Goal: Use online tool/utility: Utilize a website feature to perform a specific function

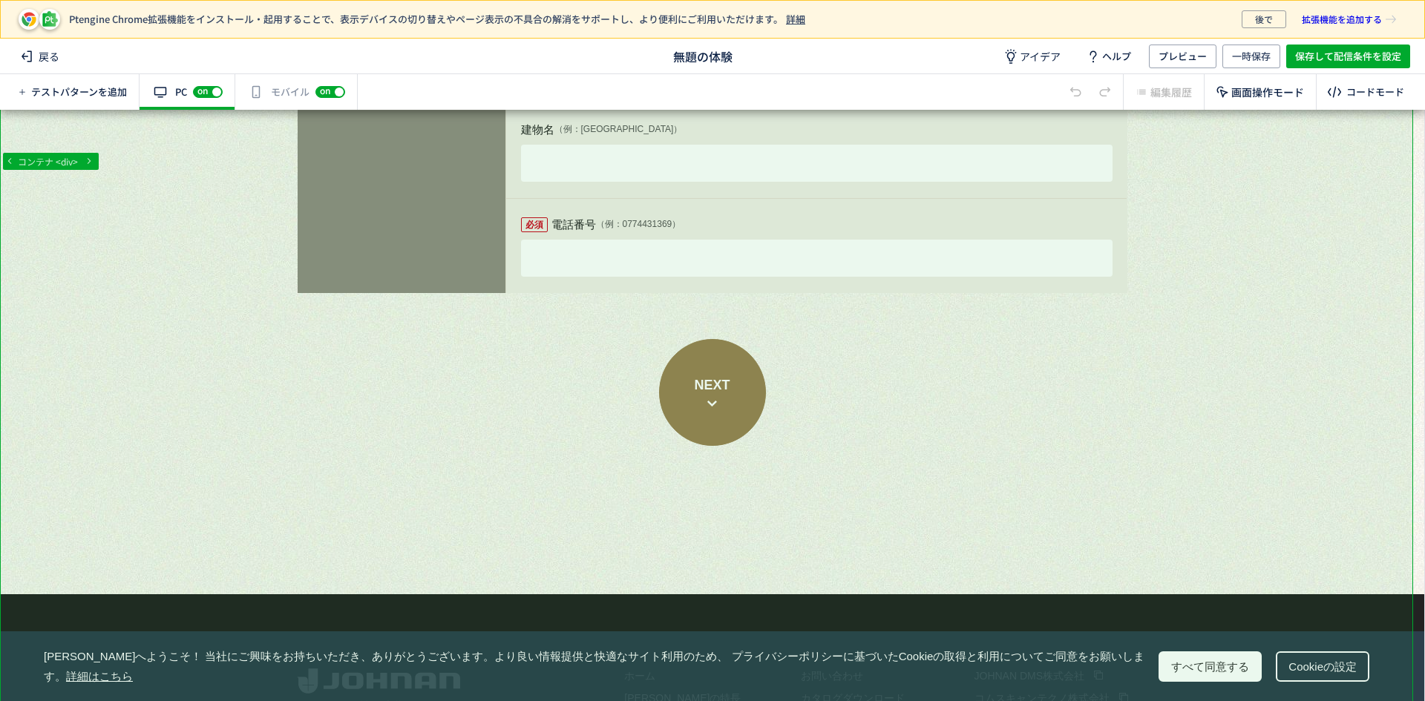
scroll to position [1558, 0]
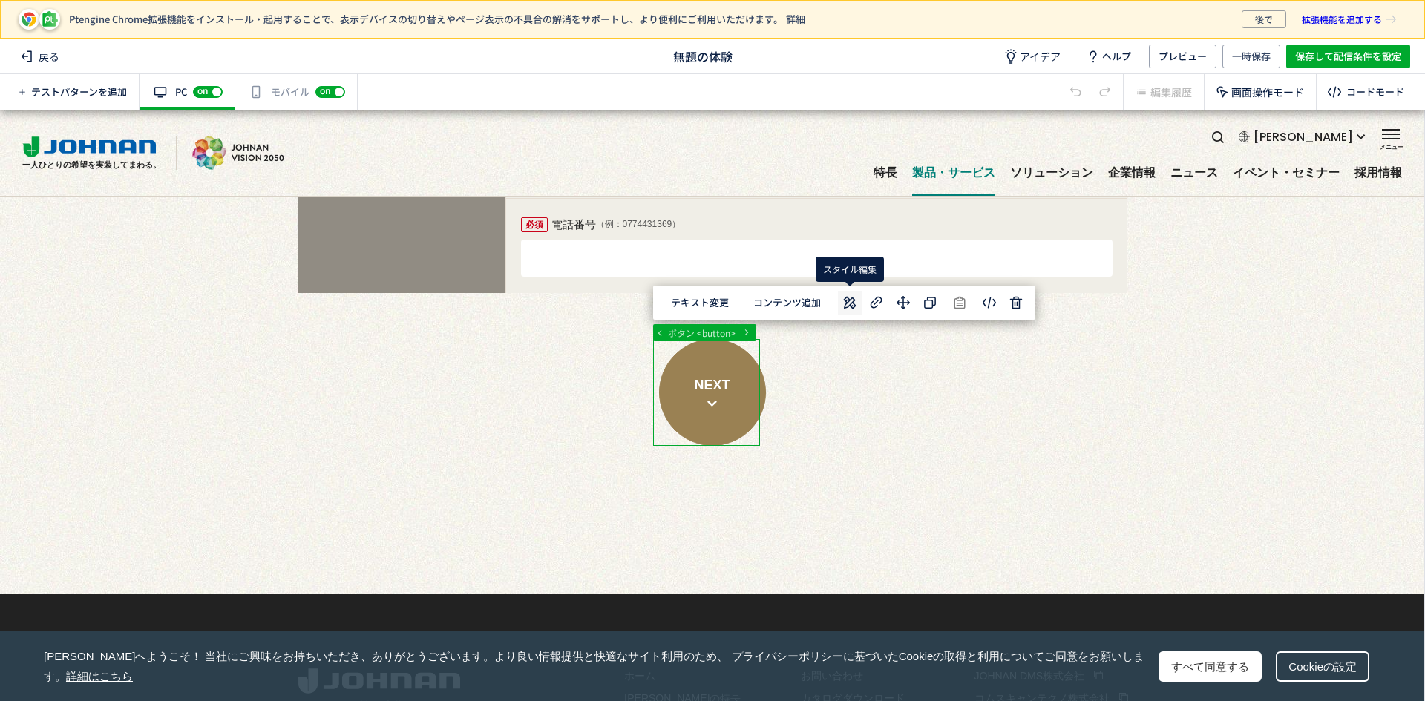
scroll to position [0, 0]
click at [856, 304] on icon at bounding box center [850, 303] width 18 height 18
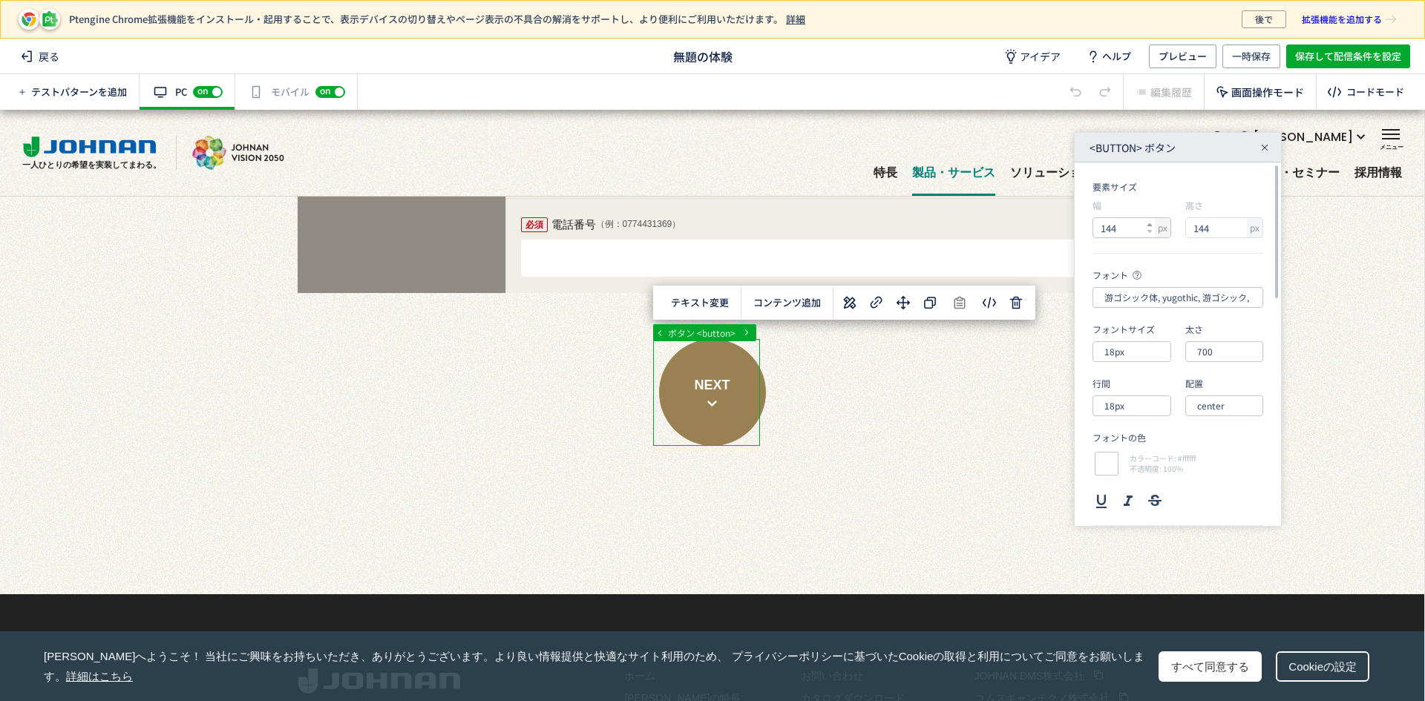
click at [1150, 225] on use at bounding box center [1149, 224] width 5 height 3
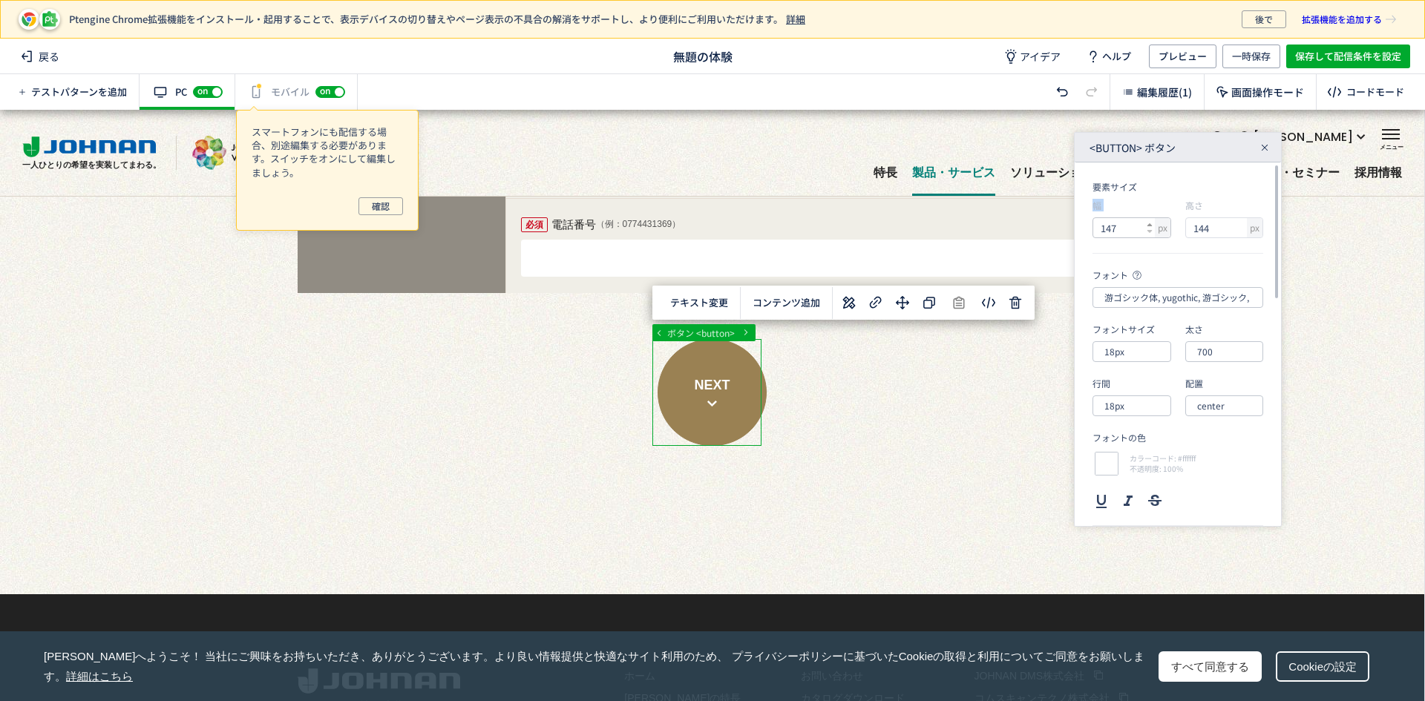
click at [1150, 225] on use at bounding box center [1149, 224] width 5 height 3
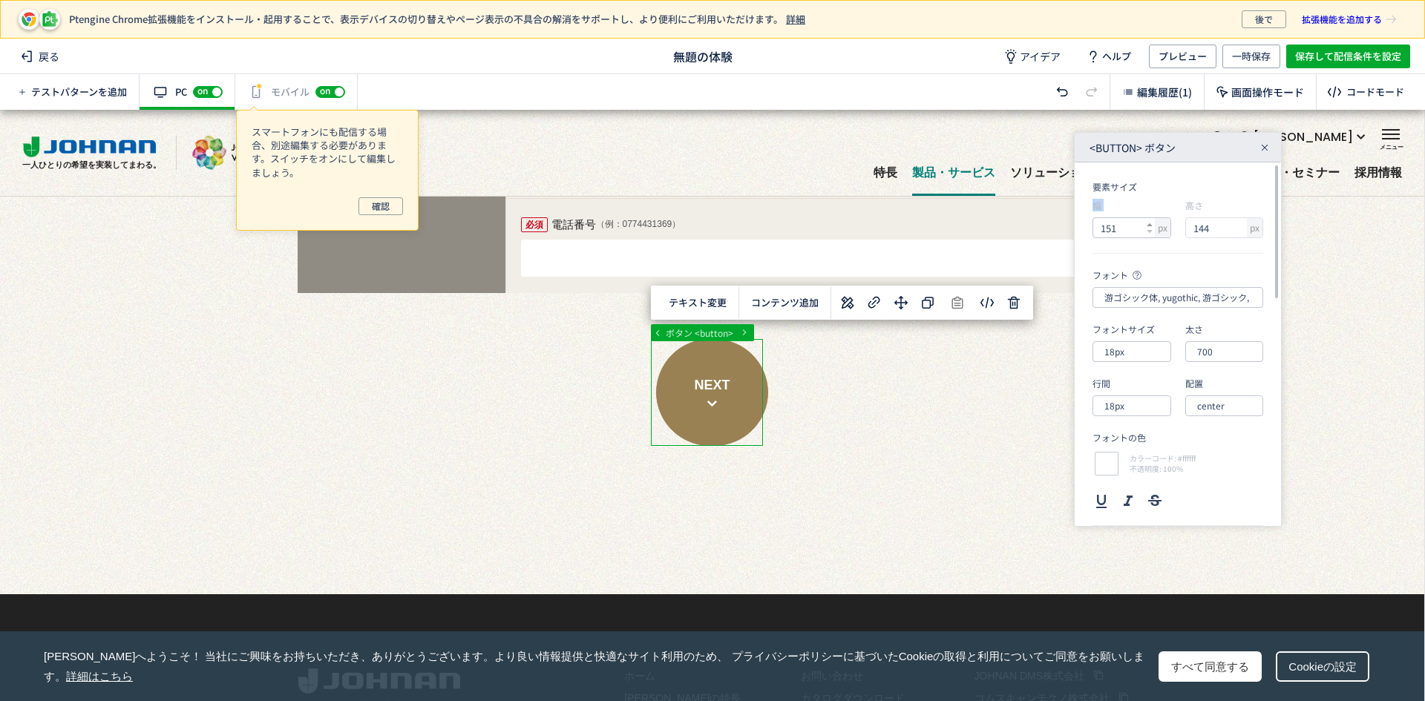
click at [1150, 225] on use at bounding box center [1149, 224] width 5 height 3
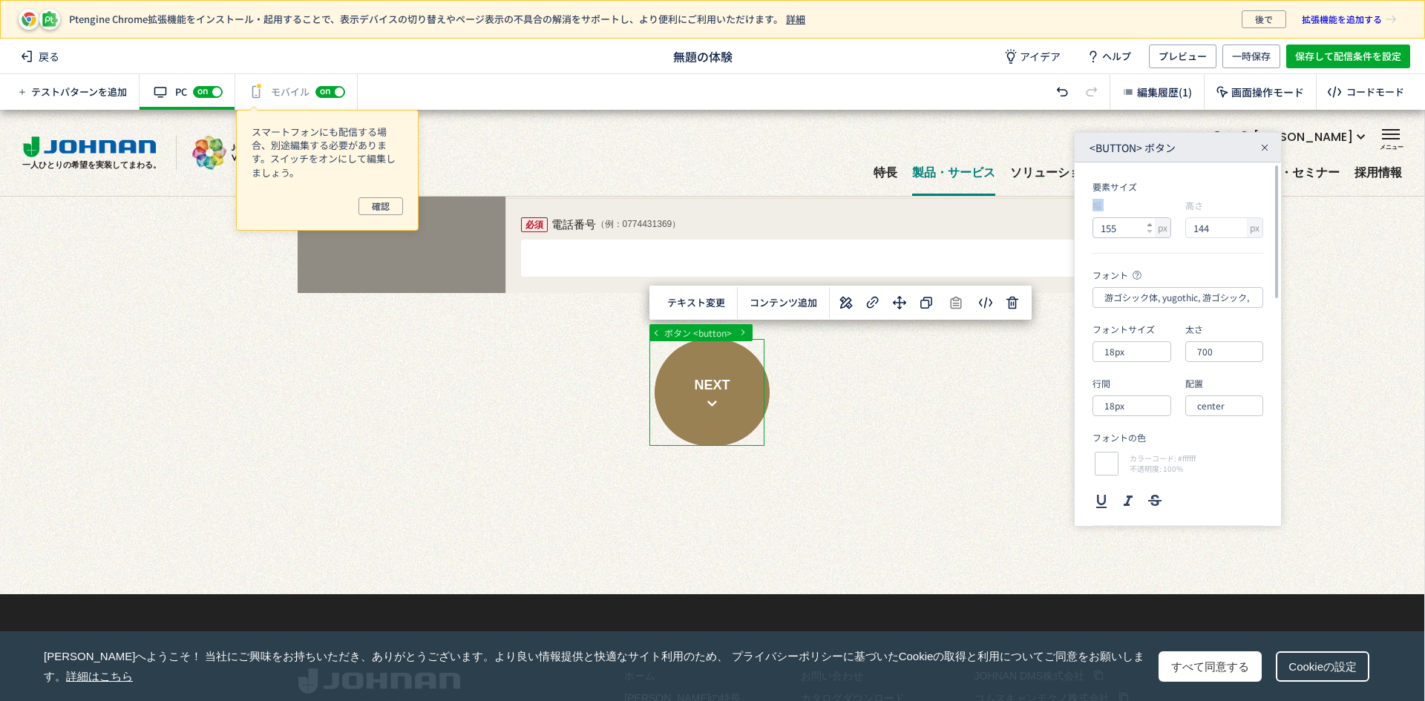
click at [1150, 225] on use at bounding box center [1149, 224] width 5 height 3
click at [1151, 227] on icon at bounding box center [1150, 225] width 6 height 6
click at [1152, 232] on icon at bounding box center [1150, 232] width 6 height 6
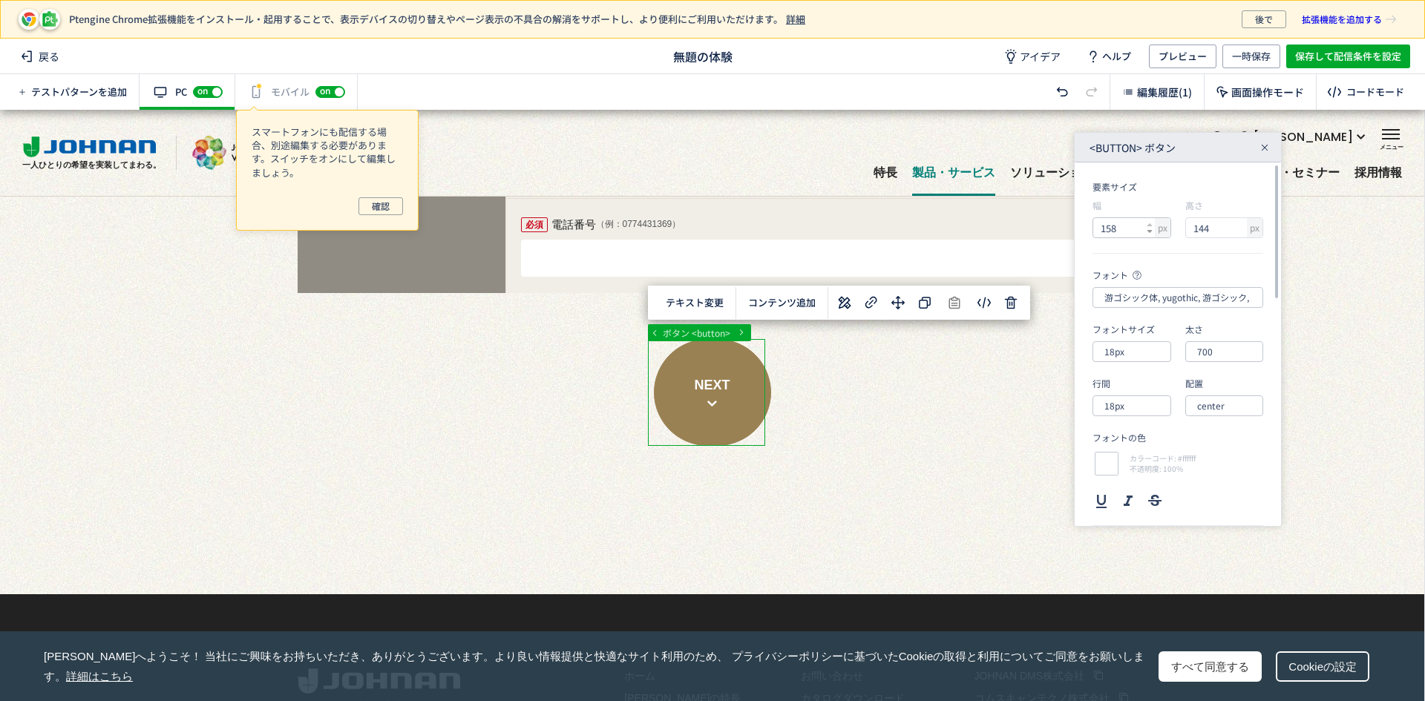
click at [1152, 232] on icon at bounding box center [1150, 232] width 6 height 6
type input "156"
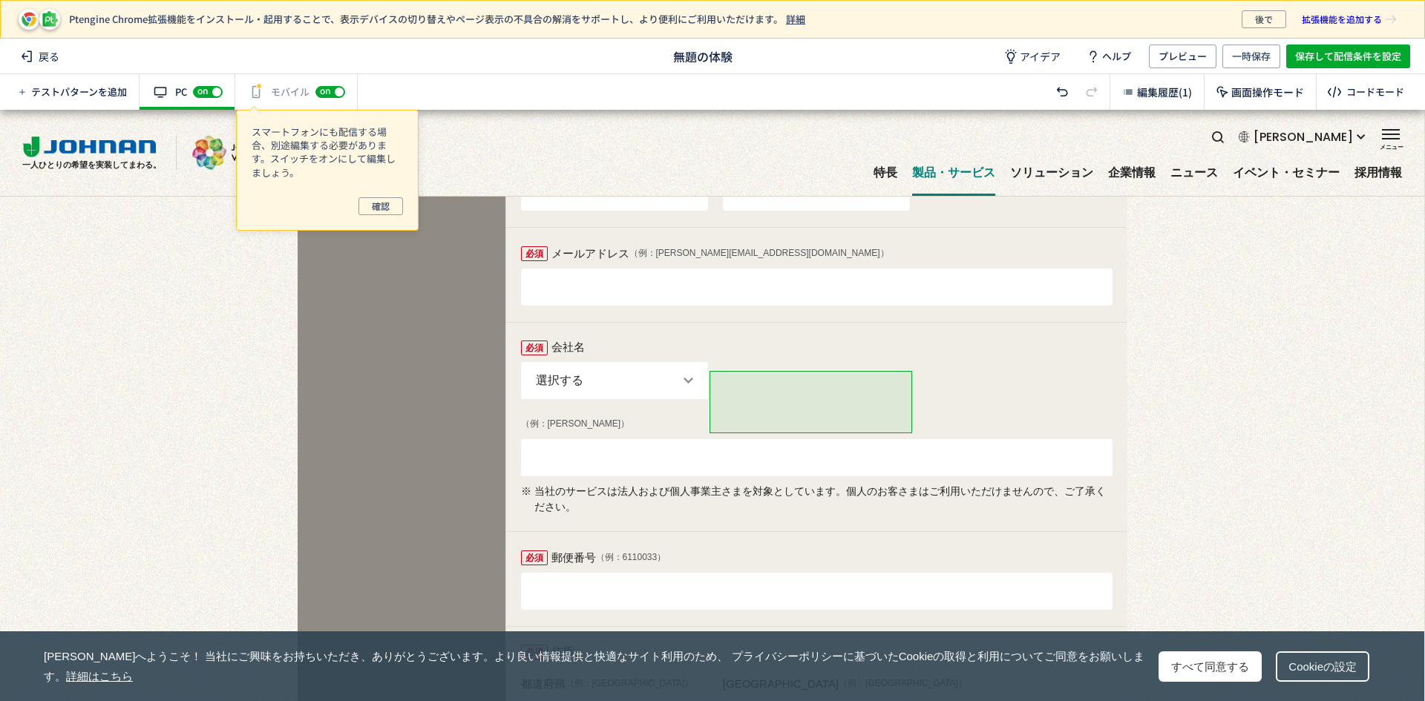
scroll to position [628, 0]
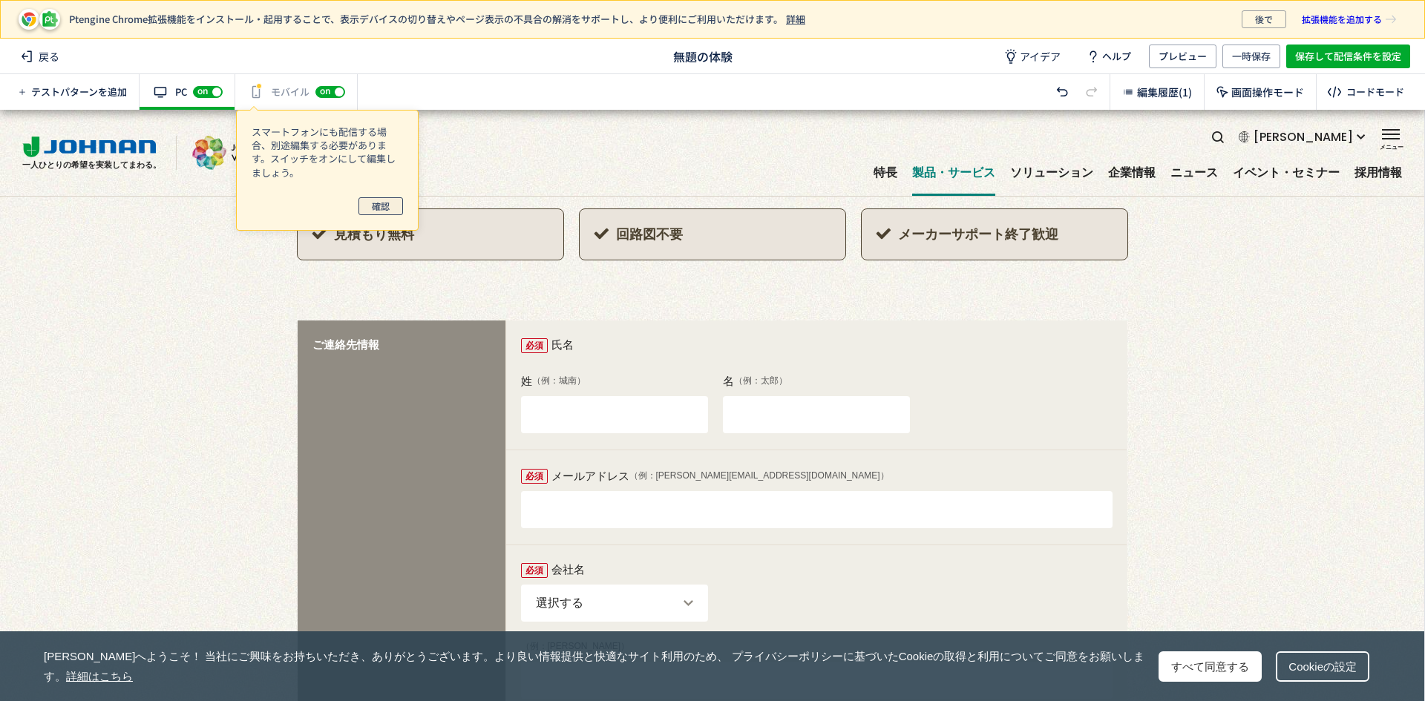
click at [377, 208] on span "確認" at bounding box center [381, 206] width 18 height 18
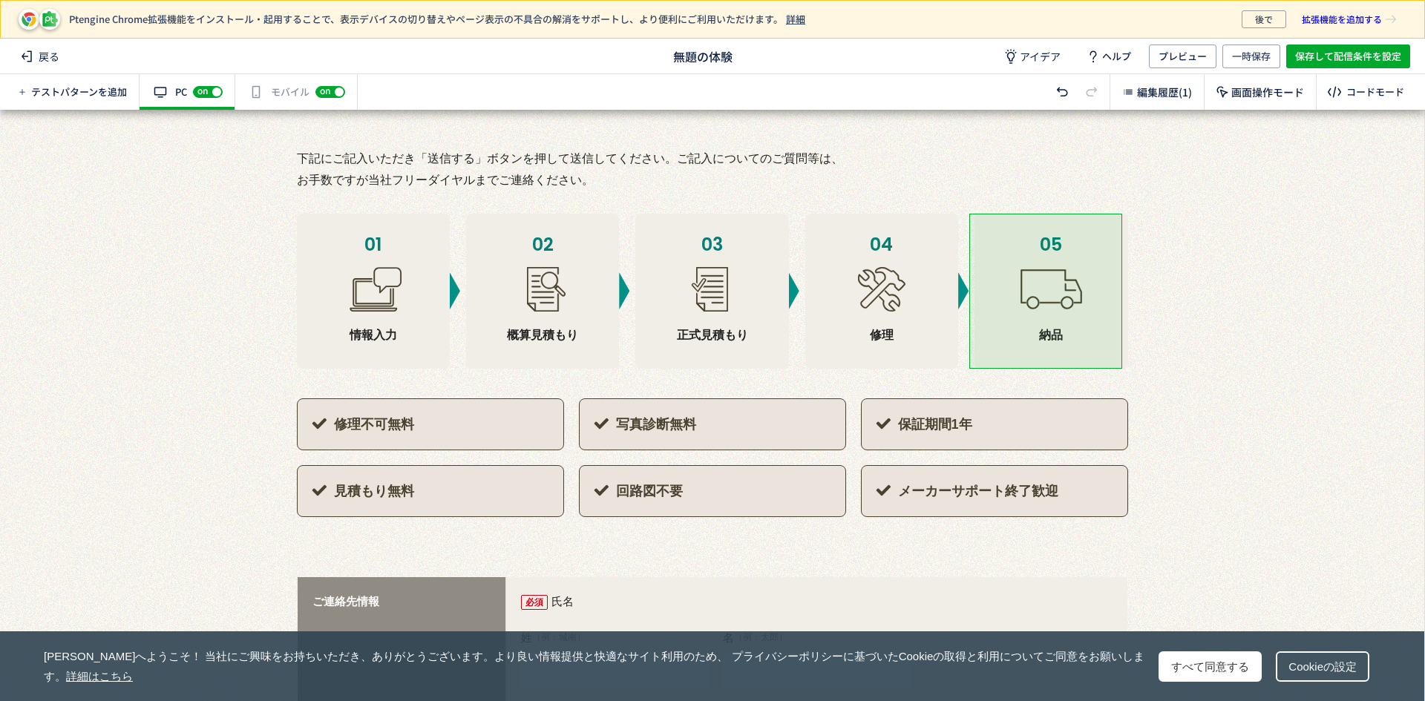
scroll to position [0, 0]
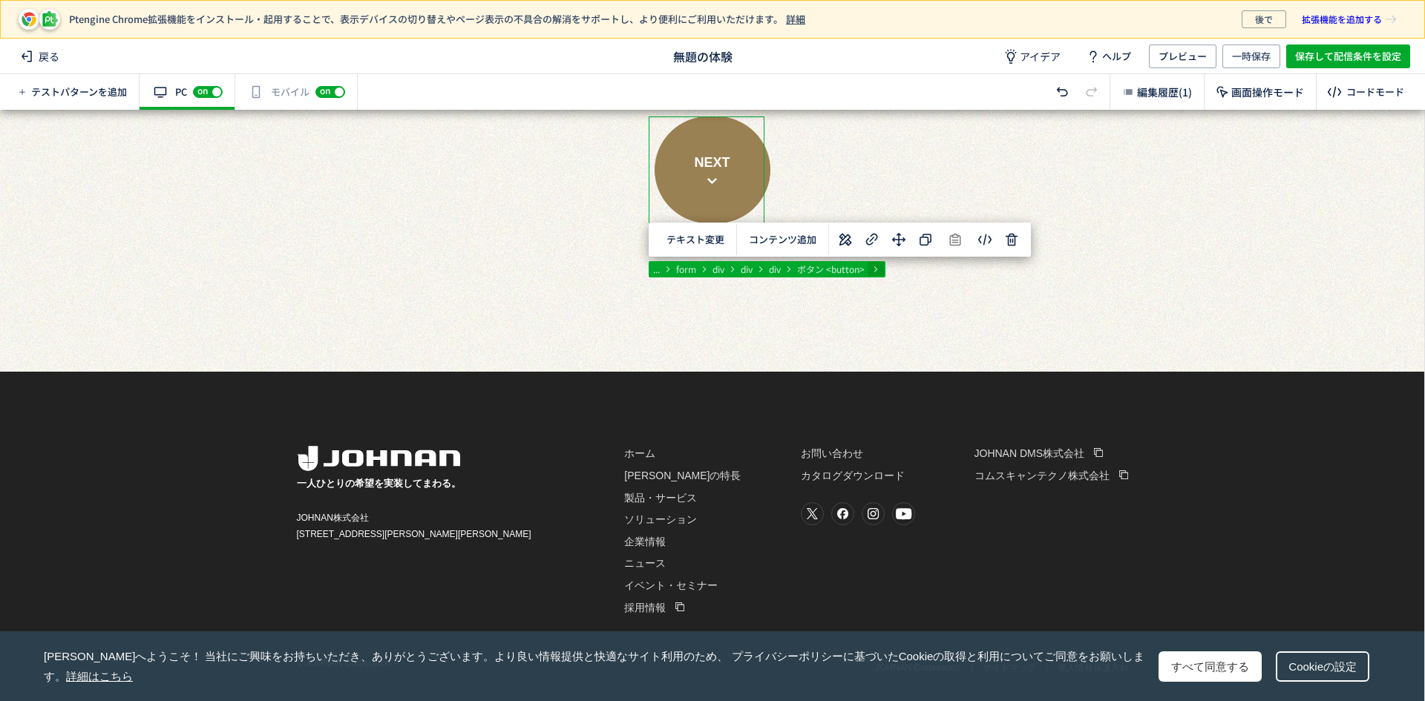
click at [879, 270] on icon at bounding box center [875, 269] width 7 height 7
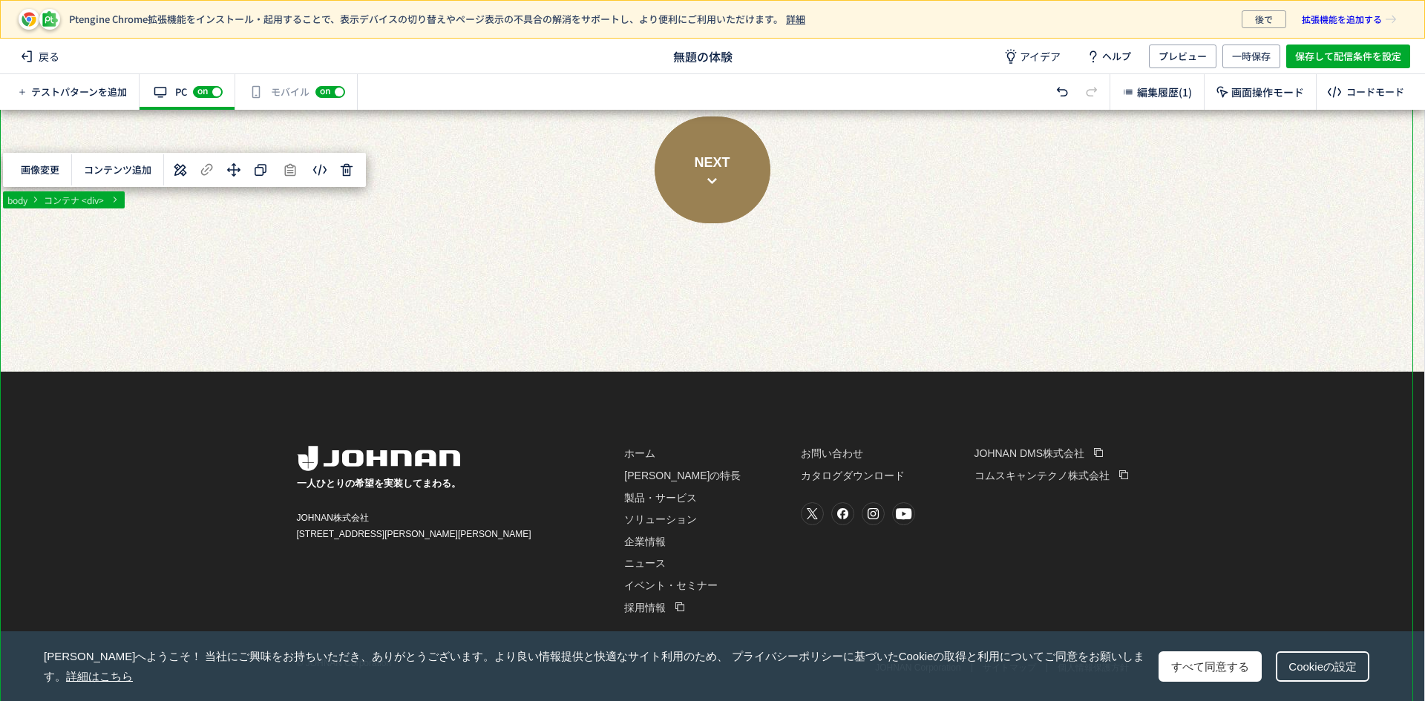
drag, startPoint x: 987, startPoint y: 275, endPoint x: 948, endPoint y: 286, distance: 40.0
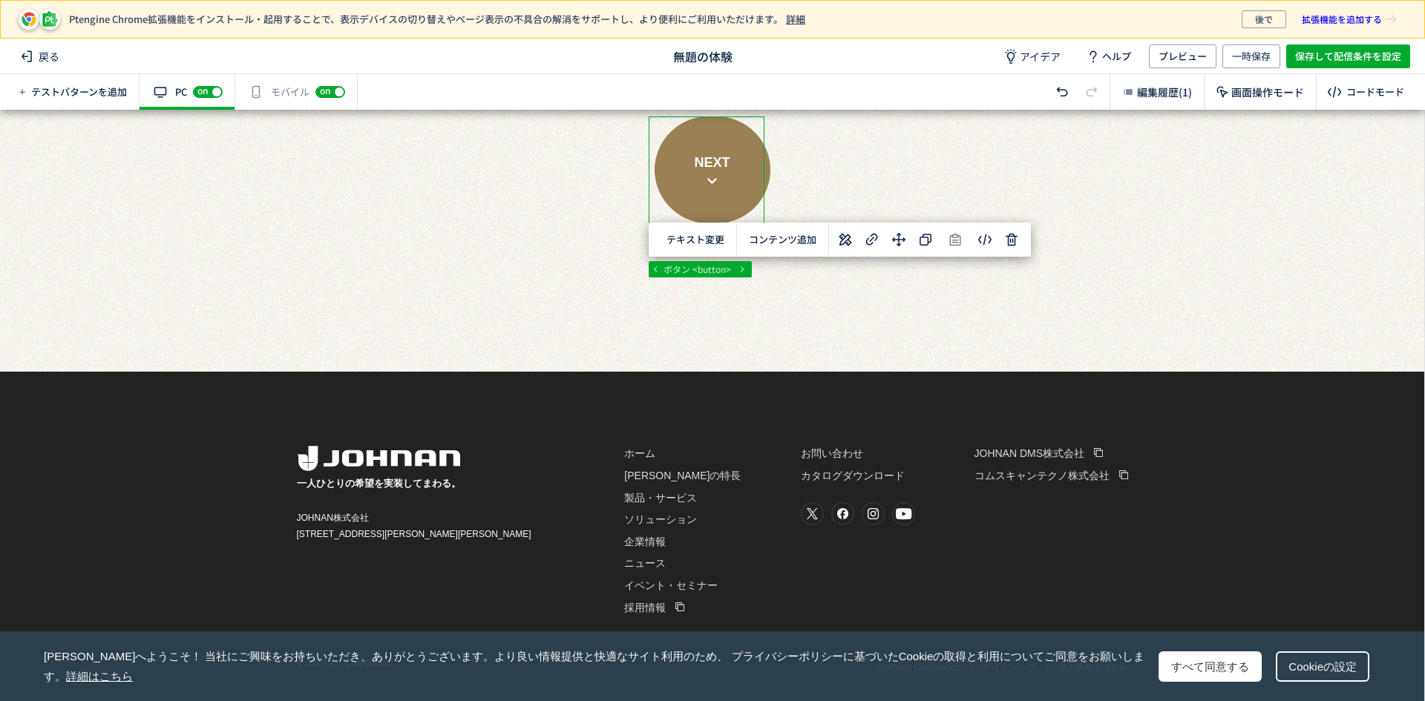
click at [1343, 61] on span "保存して配信条件を設定" at bounding box center [1348, 57] width 106 height 24
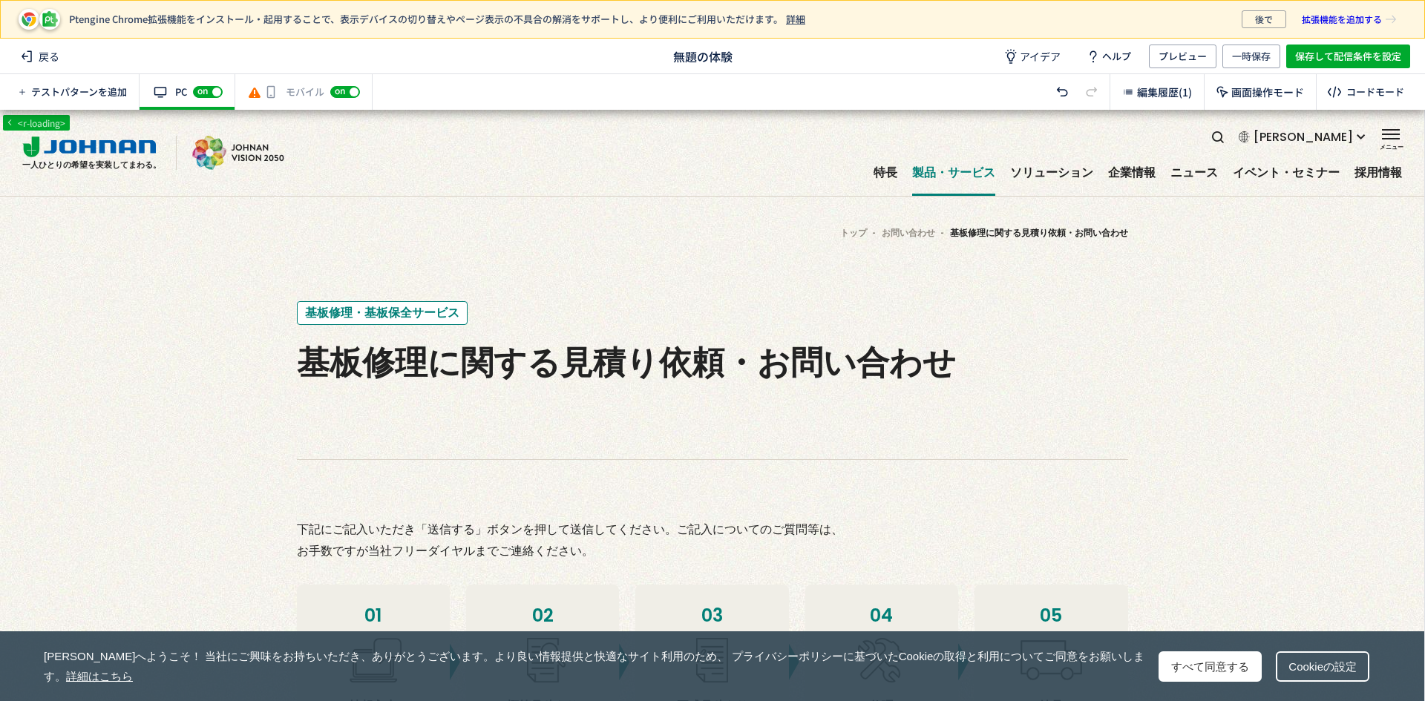
click at [283, 102] on div "モバイル off on" at bounding box center [303, 92] width 137 height 36
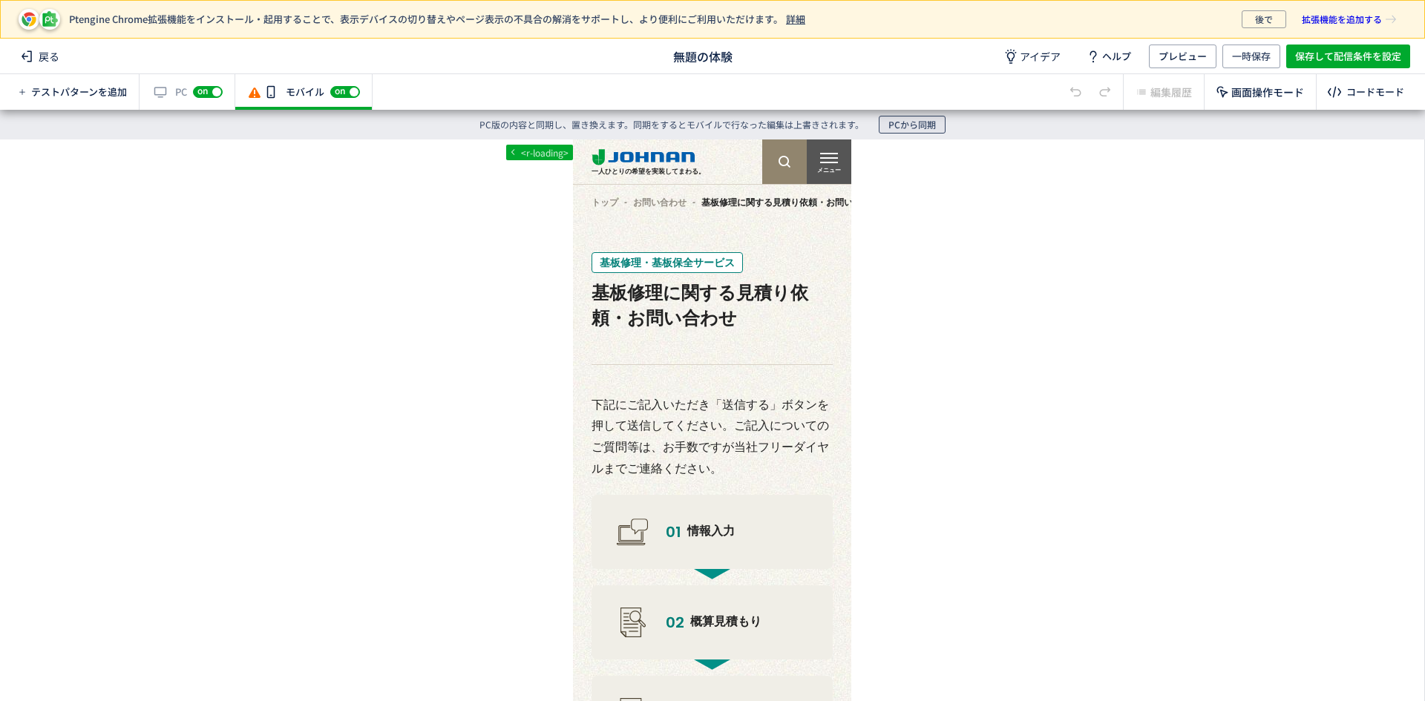
click at [902, 119] on span "PCから同期" at bounding box center [911, 125] width 47 height 18
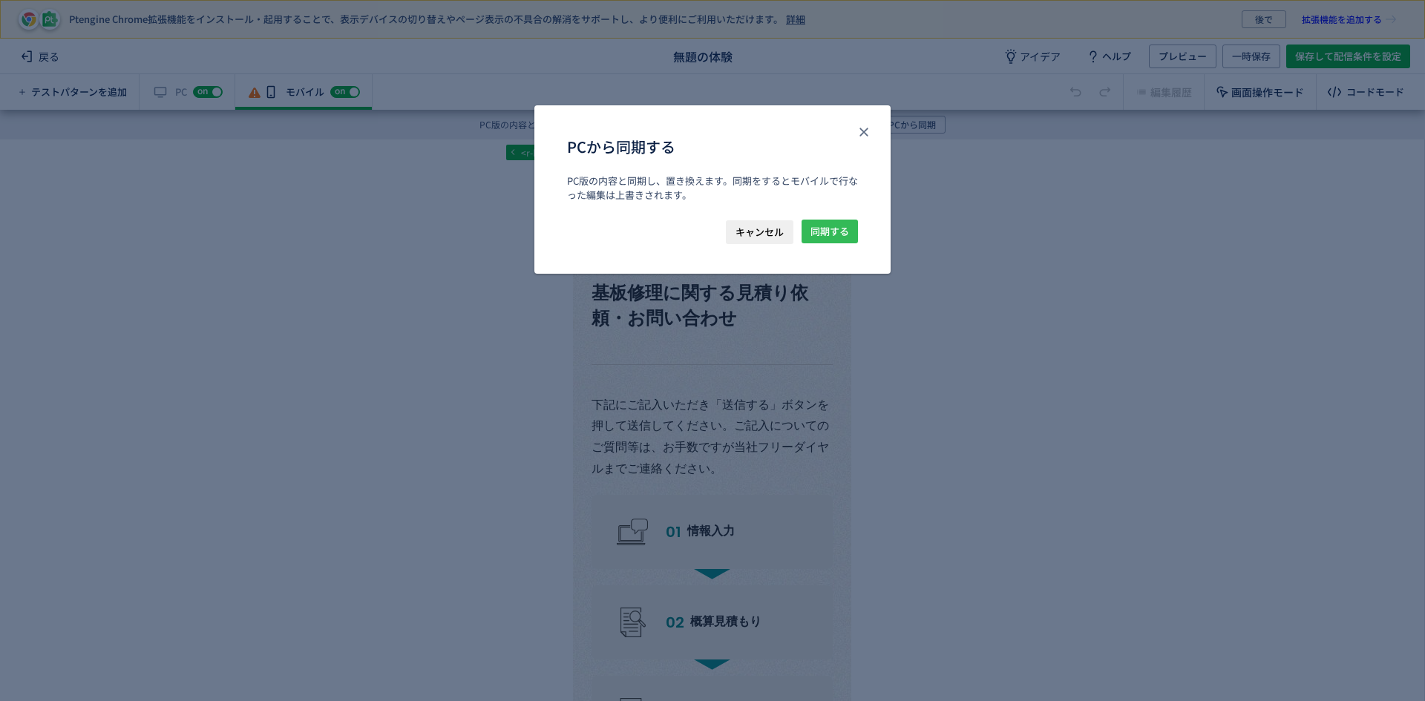
click at [839, 231] on span "同期する" at bounding box center [829, 232] width 39 height 24
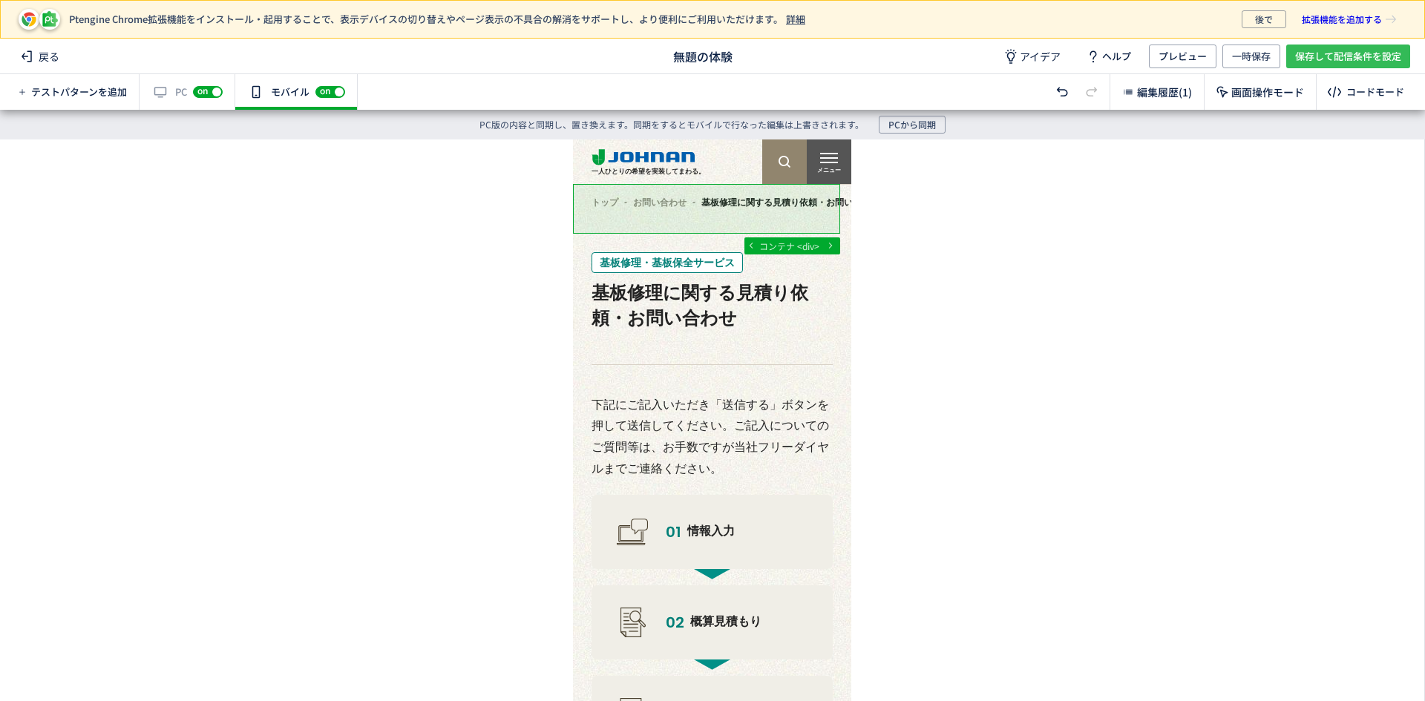
click at [1350, 61] on span "保存して配信条件を設定" at bounding box center [1348, 57] width 106 height 24
